Goal: Transaction & Acquisition: Download file/media

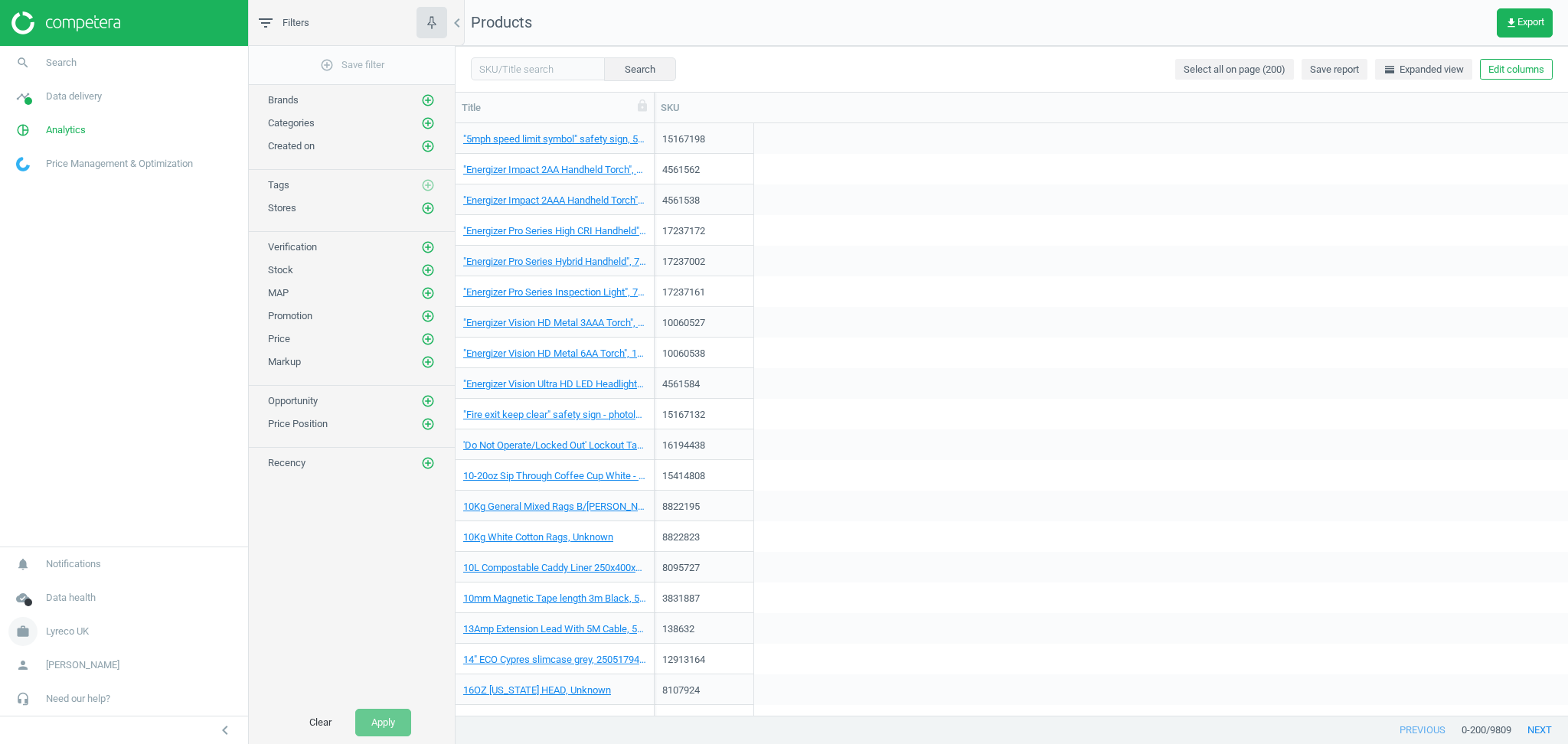
scroll to position [577, 1096]
click at [70, 625] on span "Lyreco UK" at bounding box center [67, 632] width 43 height 14
click at [74, 586] on span "Switch campaign" at bounding box center [50, 586] width 68 height 12
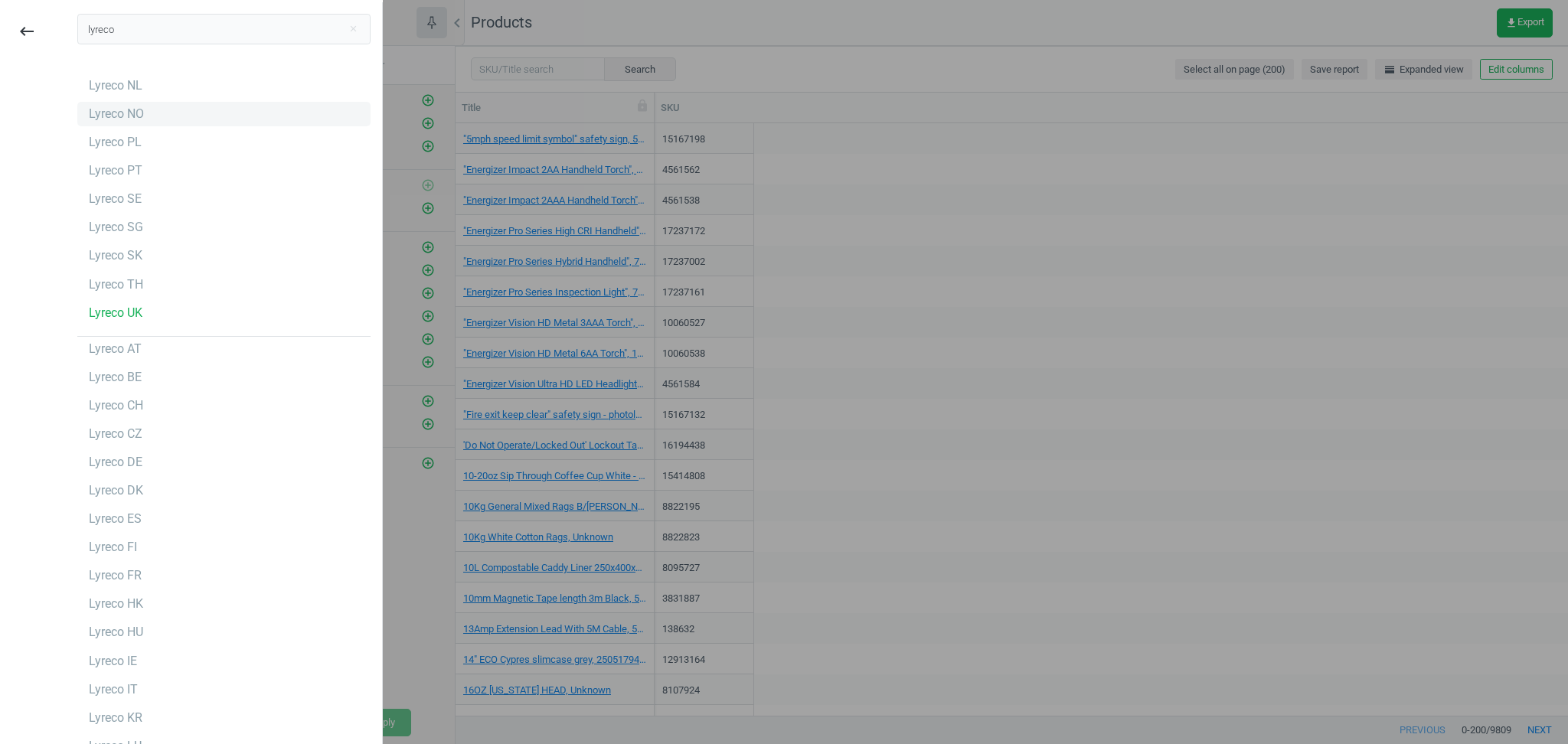
type input "lyreco"
click at [124, 117] on div "Lyreco NO" at bounding box center [116, 113] width 55 height 17
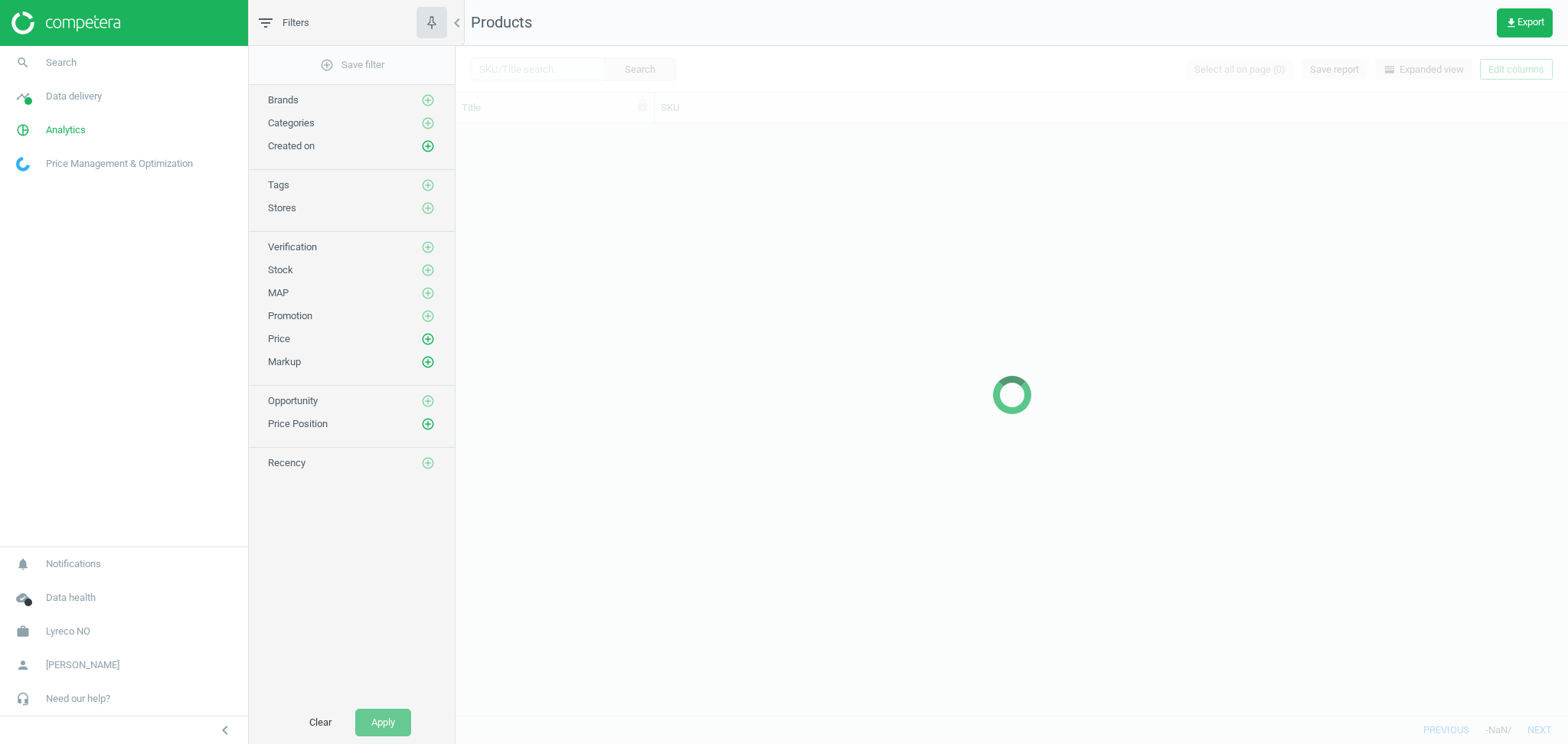
scroll to position [577, 1096]
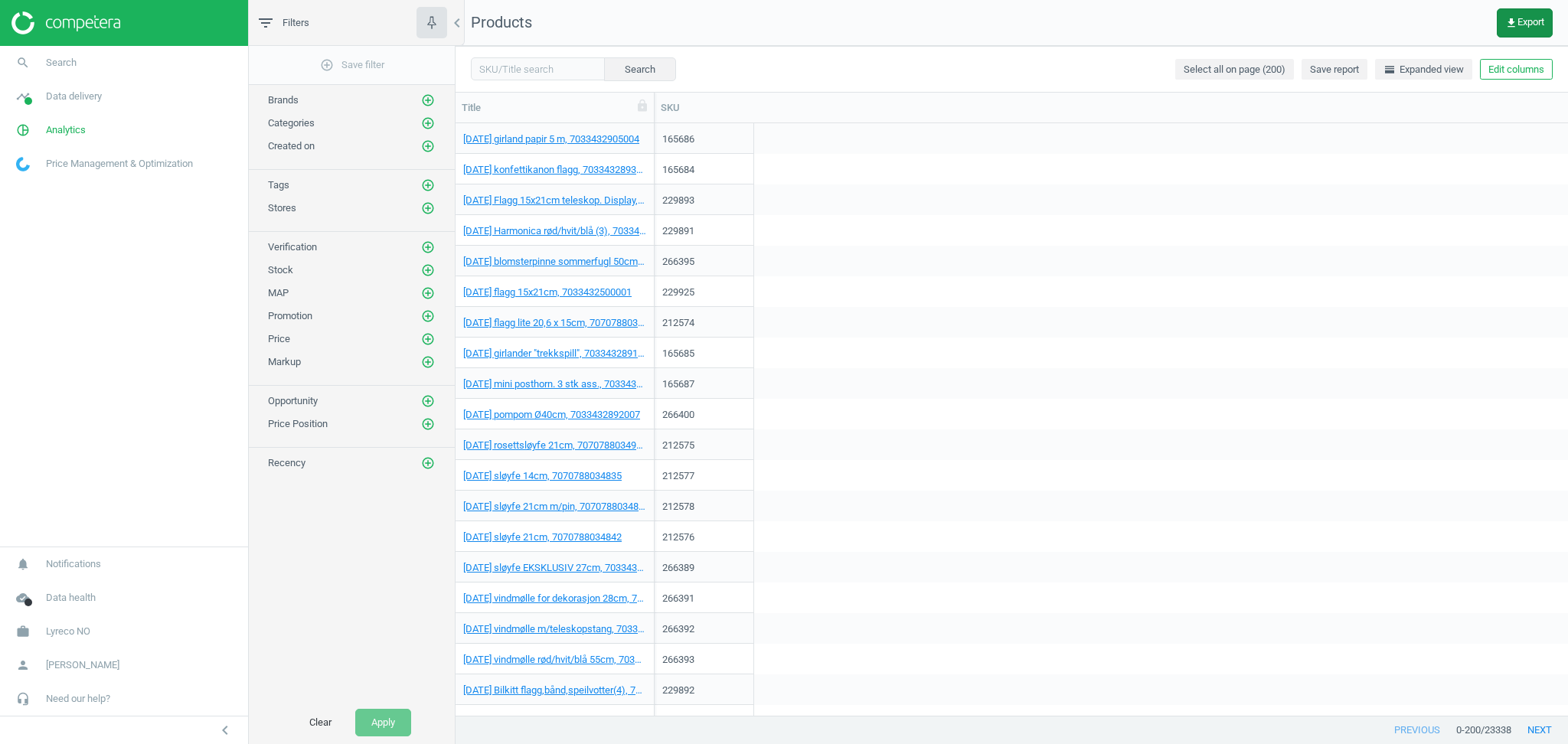
click at [1530, 31] on button "get_app Export" at bounding box center [1524, 23] width 56 height 29
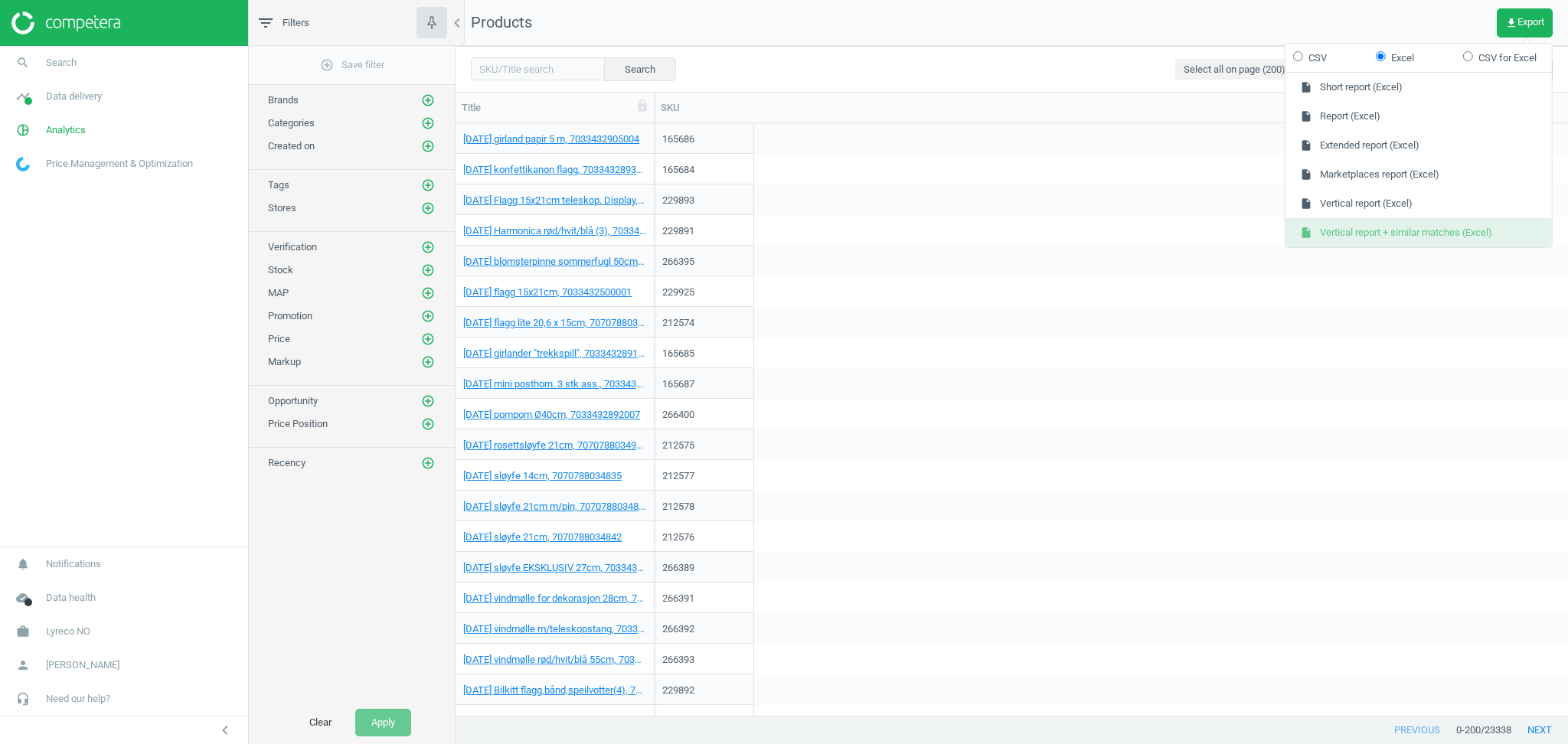
click at [1430, 230] on button "insert_drive_file Vertical report + similar matches (Excel)" at bounding box center [1418, 232] width 266 height 29
